Goal: Transaction & Acquisition: Purchase product/service

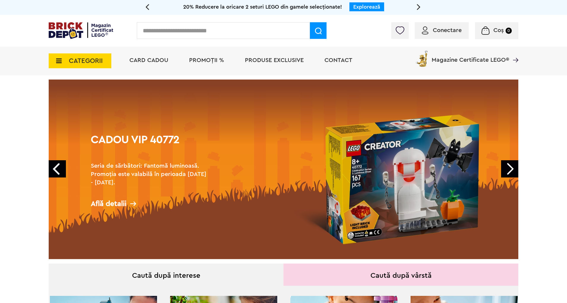
click at [204, 62] on span "PROMOȚII %" at bounding box center [206, 60] width 35 height 6
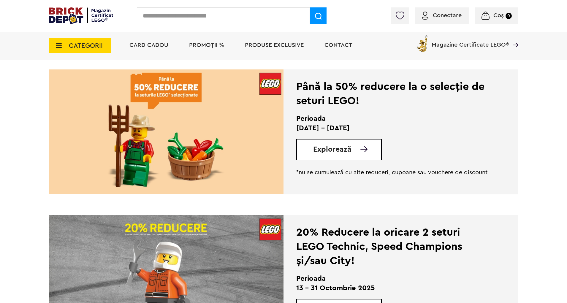
scroll to position [148, 0]
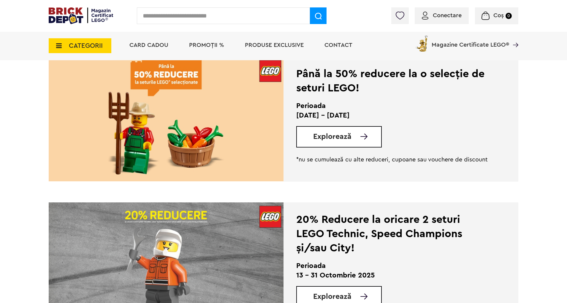
click at [348, 140] on span "Explorează" at bounding box center [332, 136] width 38 height 7
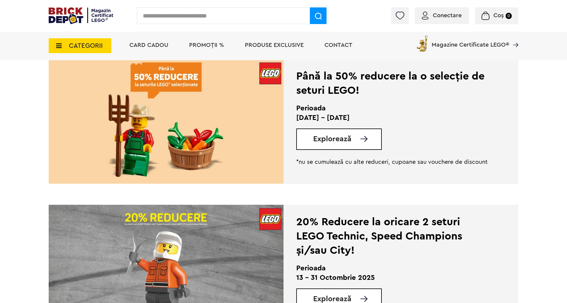
scroll to position [257, 0]
